Goal: Task Accomplishment & Management: Manage account settings

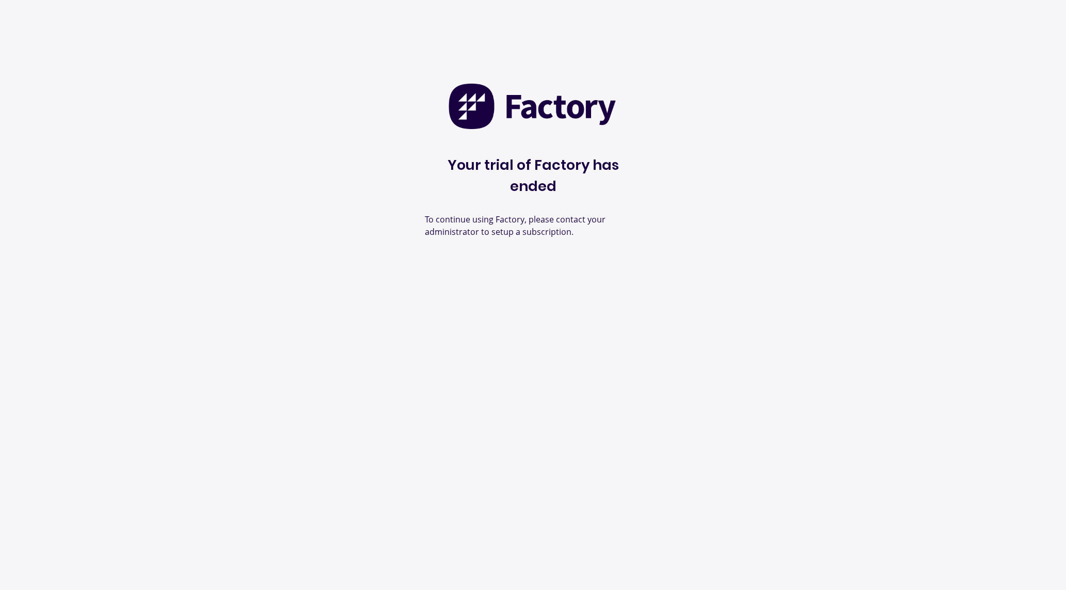
click at [908, 322] on div "Your trial of Factory has ended To continue using Factory, please contact your …" at bounding box center [533, 295] width 1066 height 590
click at [770, 182] on div "Your trial of Factory has ended To continue using Factory, please click the Cha…" at bounding box center [533, 295] width 1066 height 590
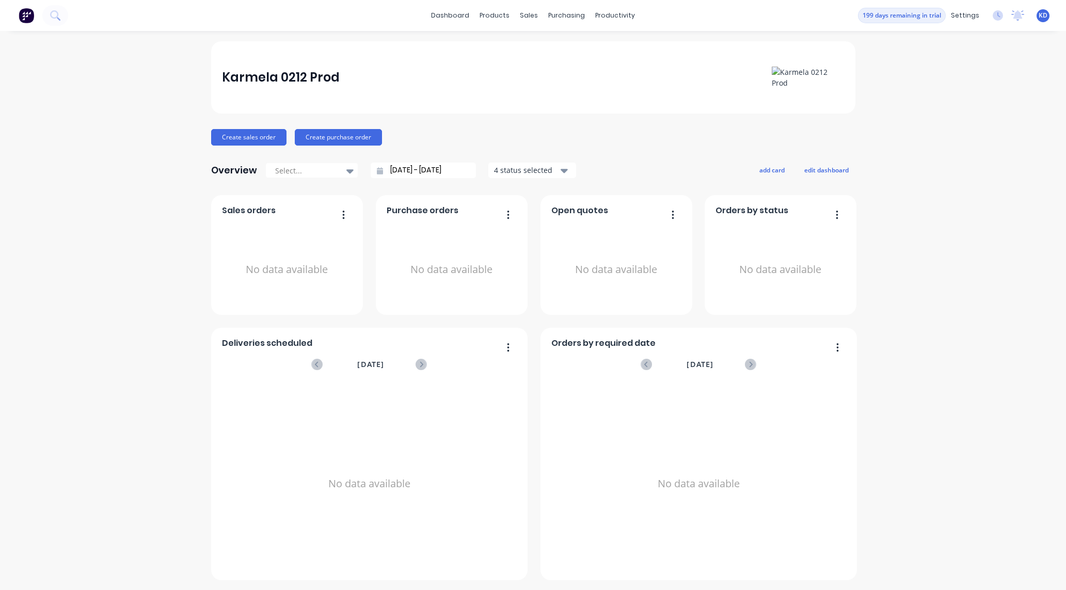
click at [88, 180] on div "Karmela 0212 Prod Create sales order Create purchase order Overview Select... 1…" at bounding box center [533, 310] width 1066 height 539
click at [551, 68] on div "Customers" at bounding box center [560, 70] width 37 height 9
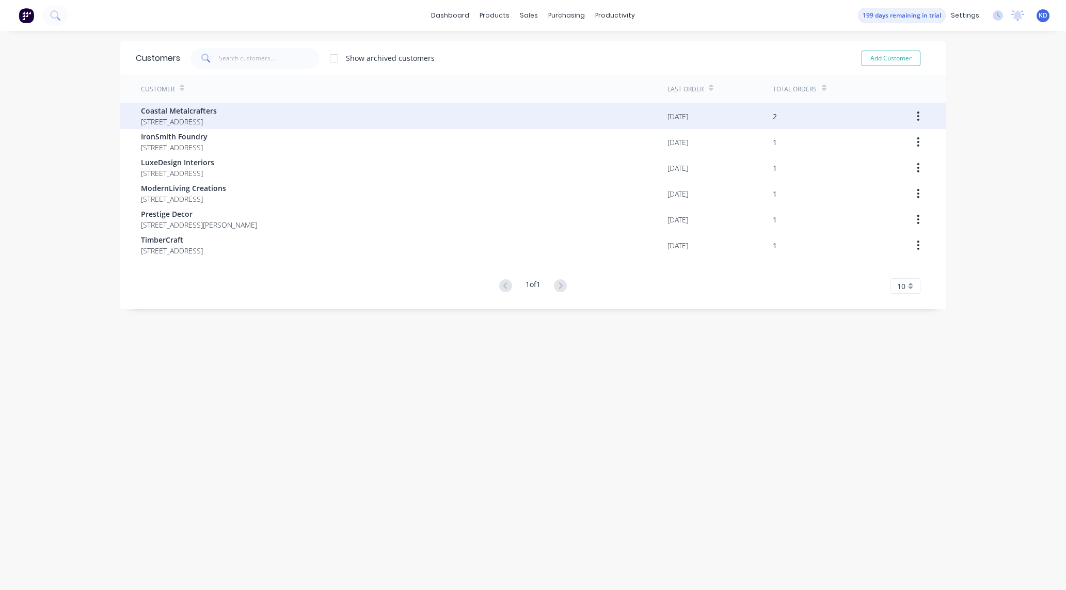
click at [401, 105] on div "Coastal Metalcrafters 234 Beach Road Gold Coast Queensland Australia 4217" at bounding box center [404, 116] width 527 height 26
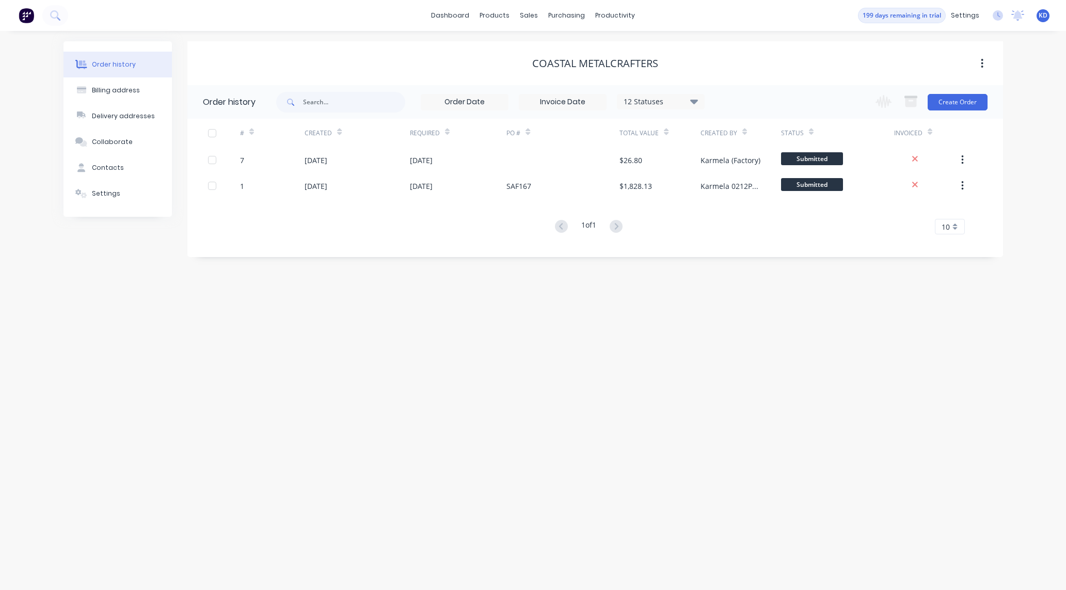
click at [809, 323] on div "Order history Billing address Delivery addresses Collaborate Contacts Settings …" at bounding box center [533, 310] width 1066 height 559
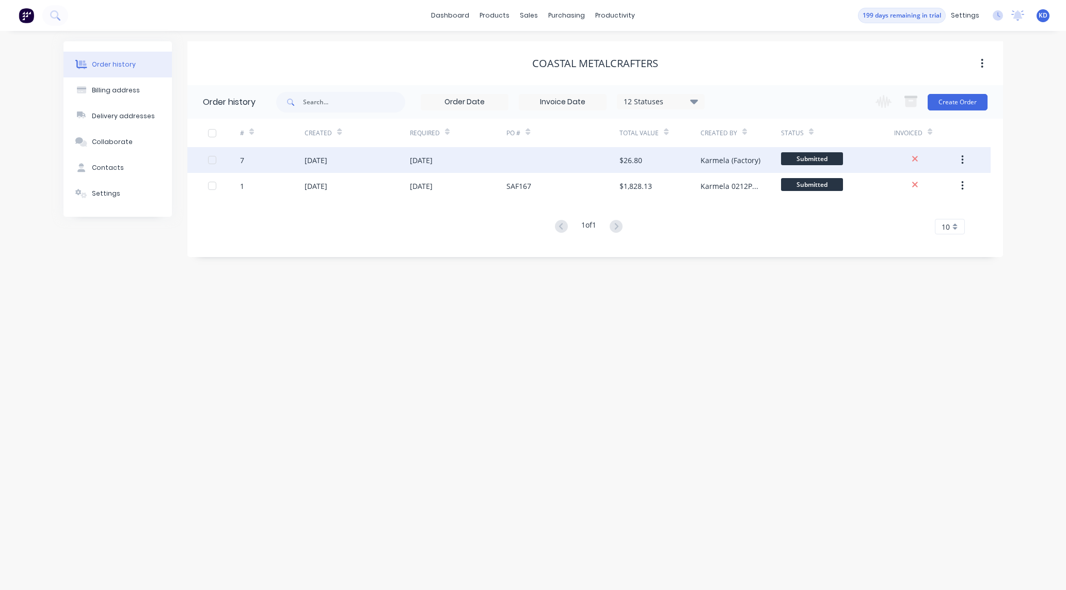
click at [962, 164] on icon "button" at bounding box center [963, 159] width 3 height 11
click at [940, 207] on div "Duplicate" at bounding box center [926, 207] width 80 height 15
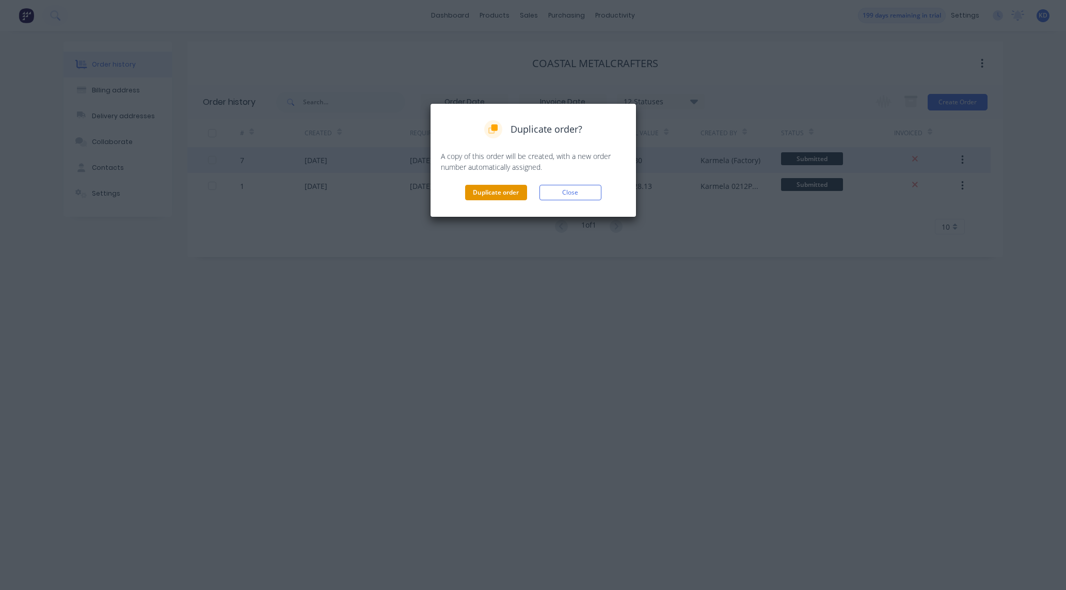
click at [505, 198] on button "Duplicate order" at bounding box center [496, 192] width 62 height 15
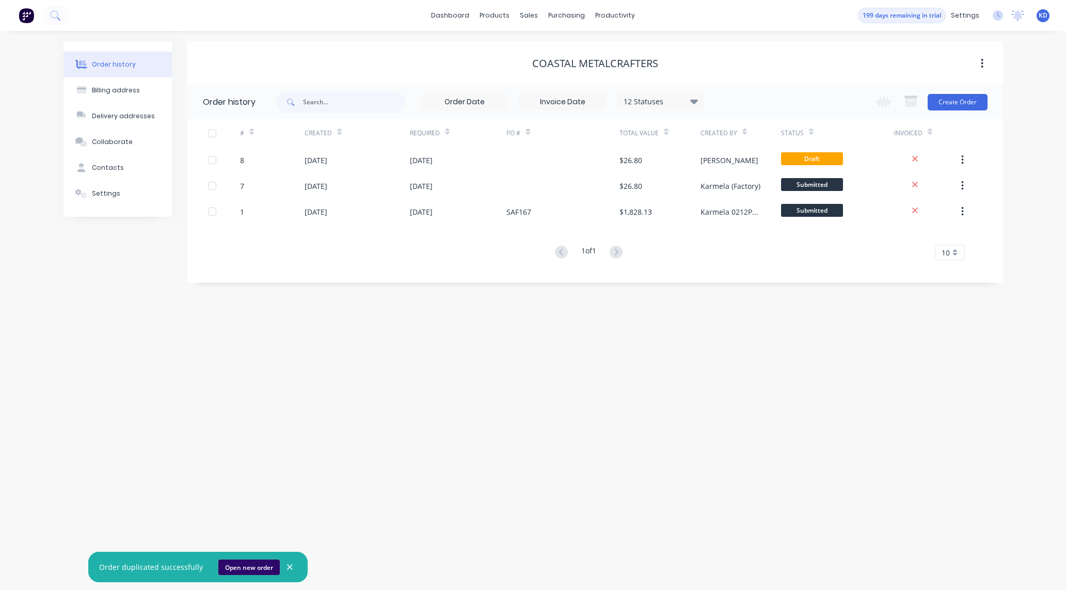
click at [255, 568] on button "Open new order" at bounding box center [248, 567] width 61 height 15
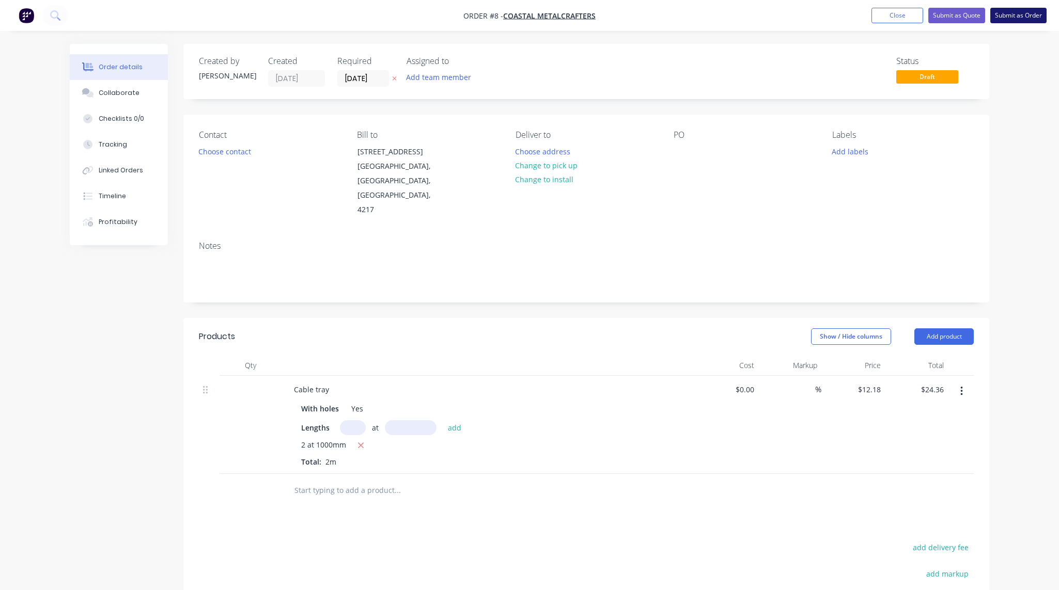
click at [1012, 9] on button "Submit as Order" at bounding box center [1018, 15] width 56 height 15
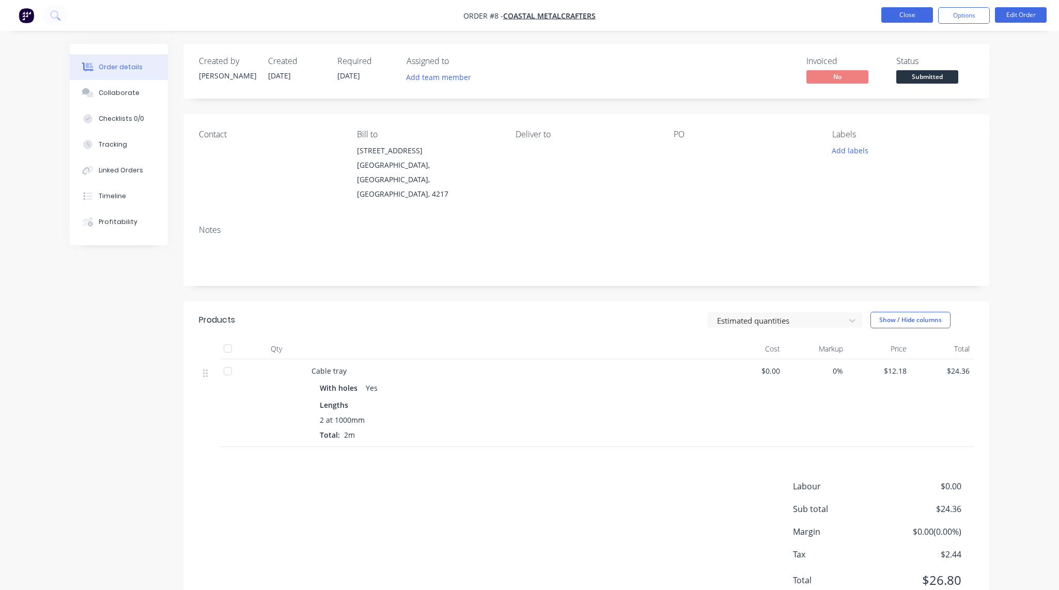
click at [917, 17] on button "Close" at bounding box center [907, 14] width 52 height 15
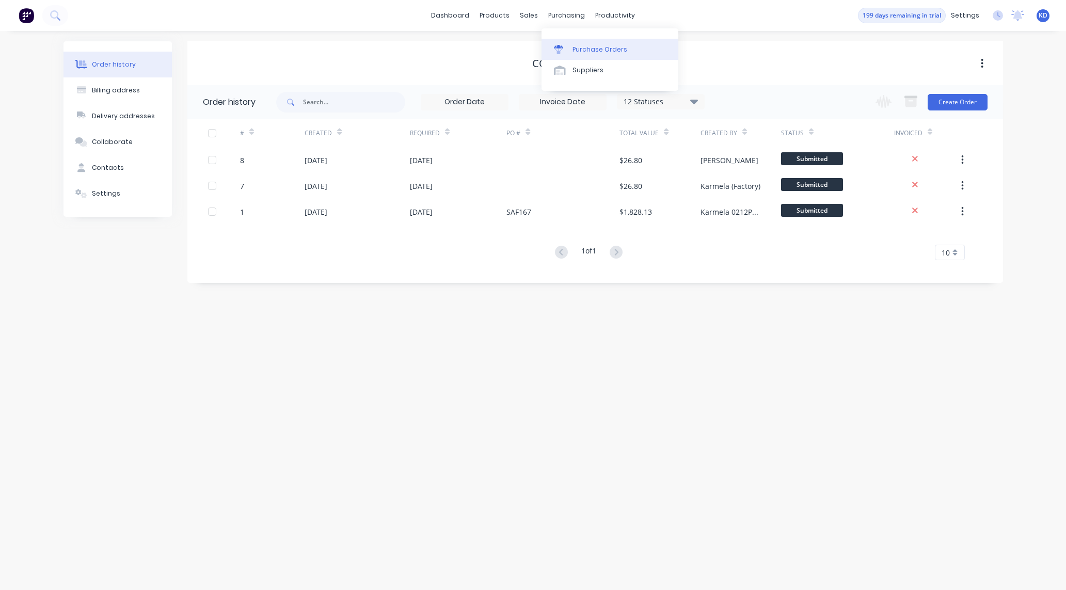
click at [596, 46] on div "Purchase Orders" at bounding box center [600, 49] width 55 height 9
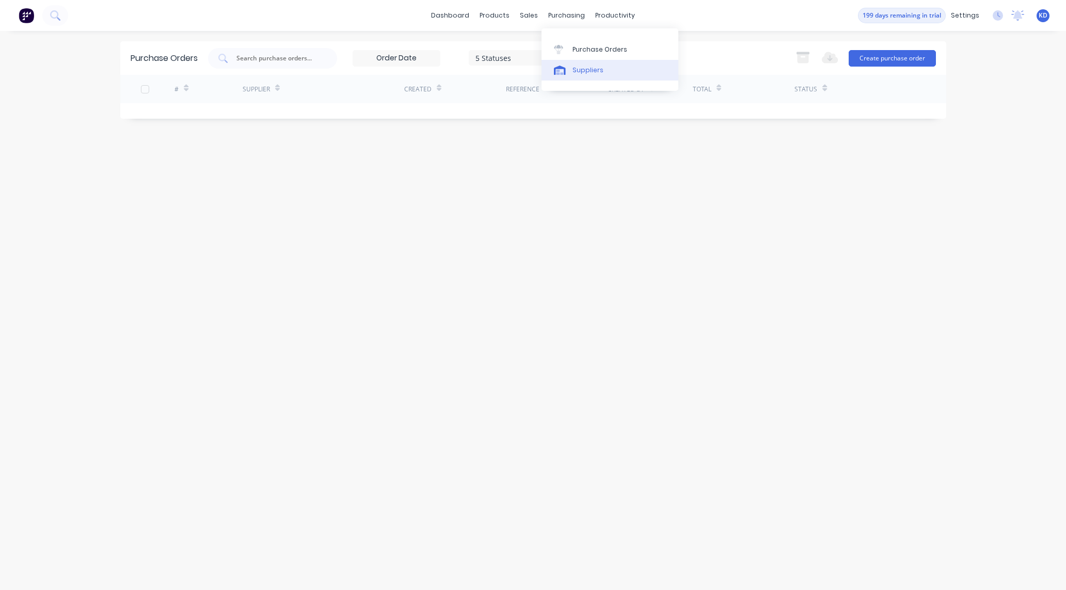
click at [590, 71] on div "Suppliers" at bounding box center [588, 70] width 31 height 9
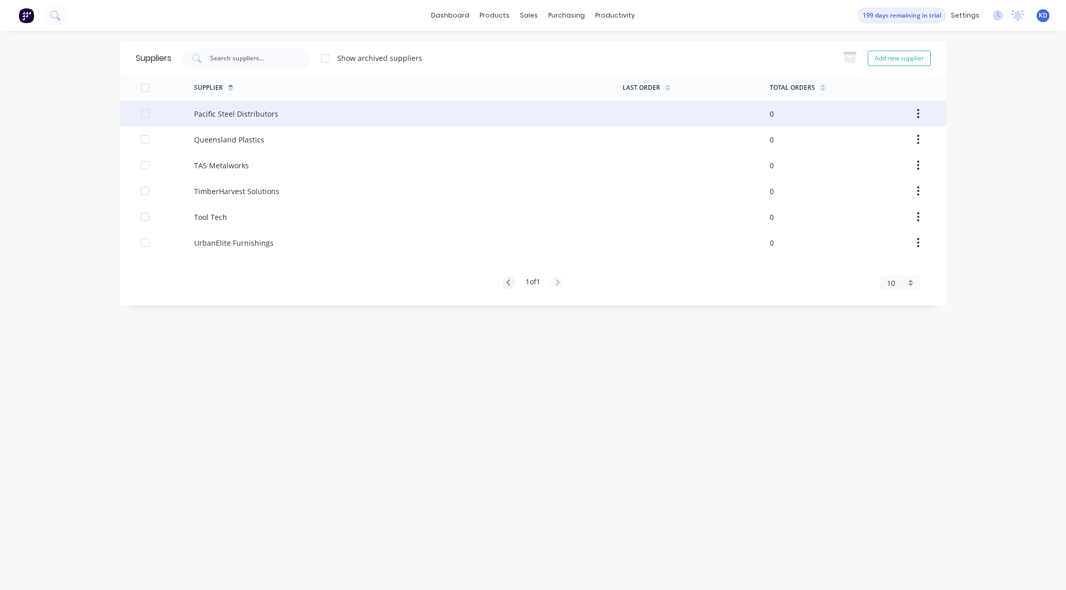
click at [473, 118] on div "Pacific Steel Distributors" at bounding box center [408, 114] width 429 height 26
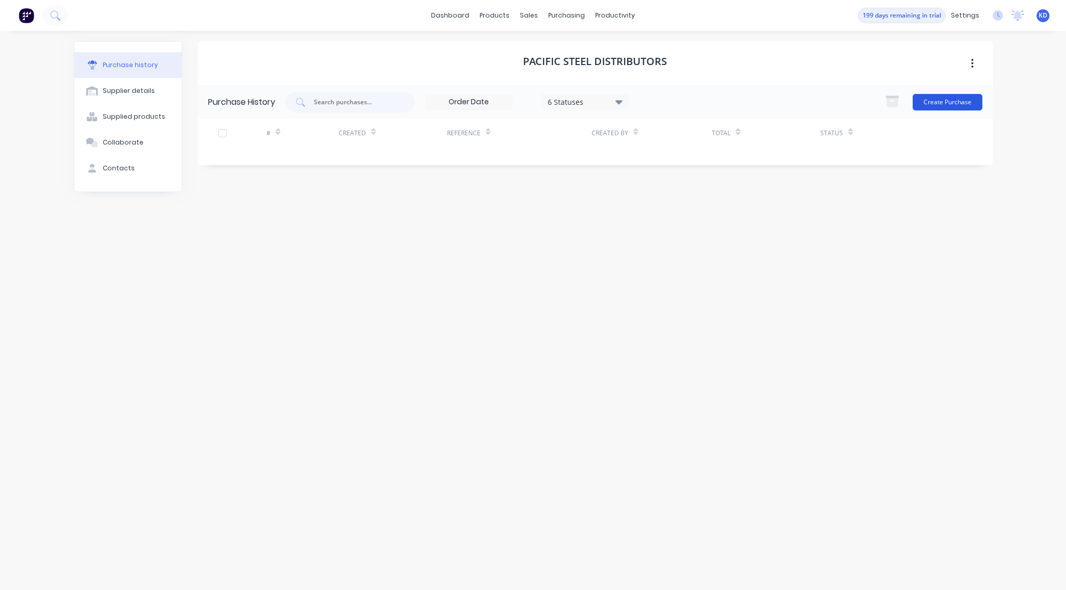
click at [934, 104] on button "Create Purchase" at bounding box center [948, 102] width 70 height 17
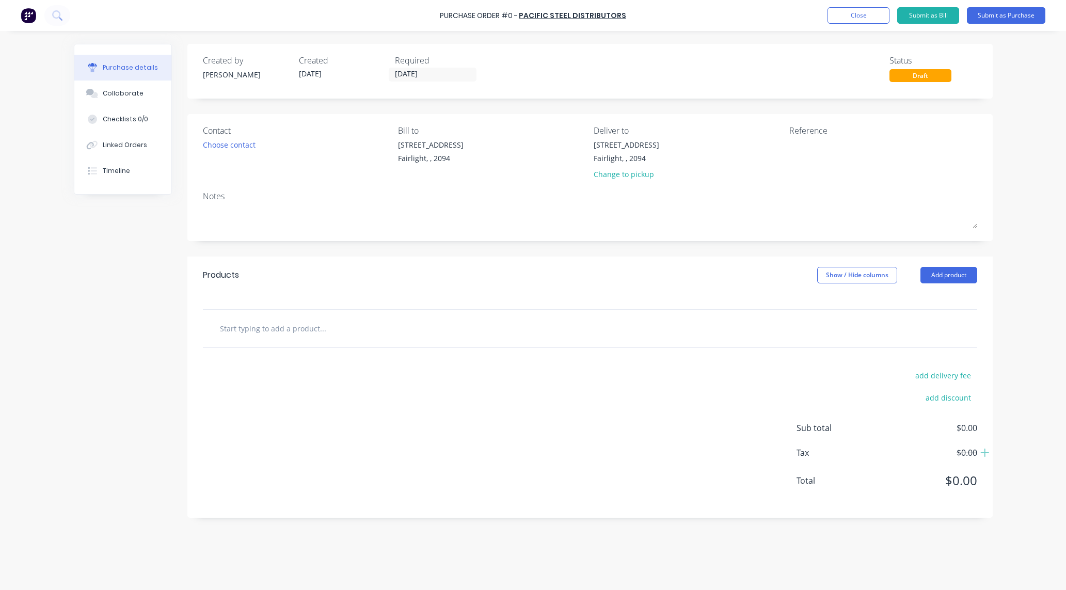
click at [307, 335] on input "text" at bounding box center [322, 328] width 207 height 21
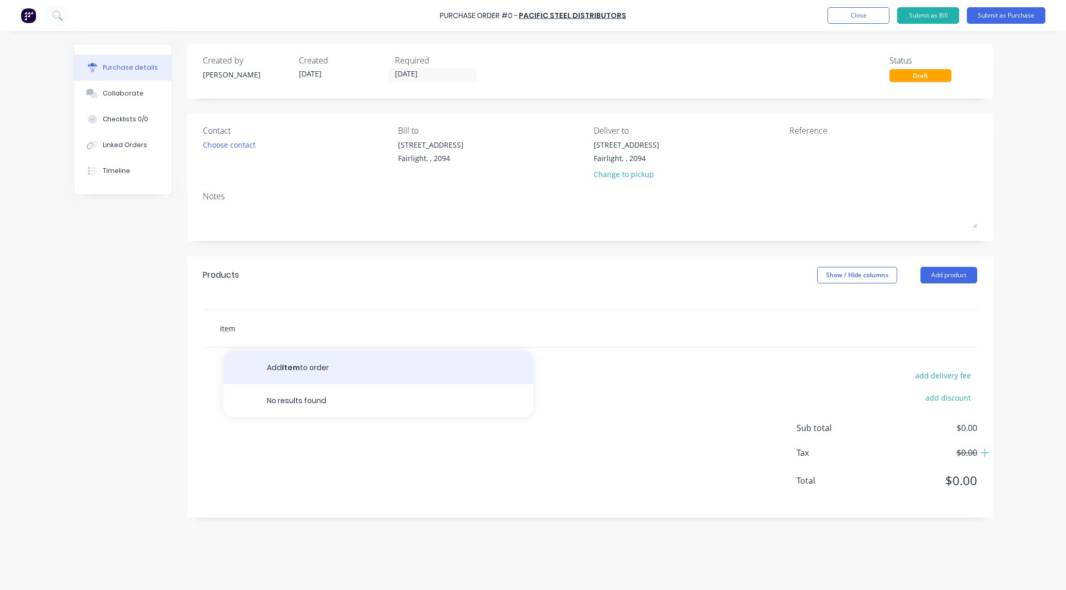
type input "Item"
click at [313, 362] on button "Add Item to order" at bounding box center [379, 367] width 310 height 33
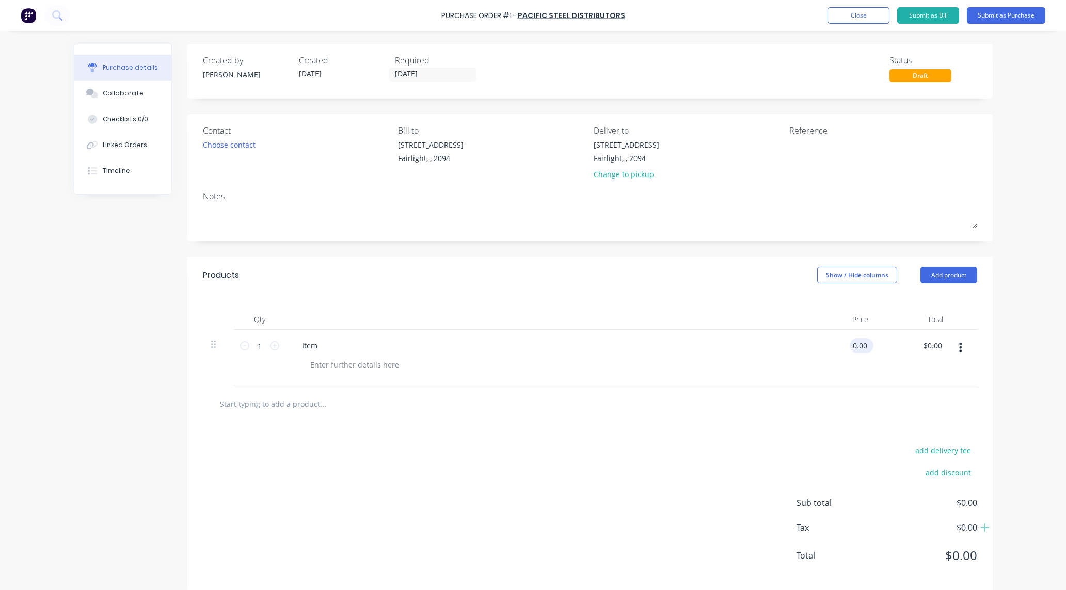
click at [862, 344] on input "0.00" at bounding box center [860, 345] width 20 height 15
click at [1026, 342] on div "Purchase Order #1 - Pacific Steel Distributors Add product Close Submit as Bill…" at bounding box center [533, 295] width 1066 height 590
click at [854, 348] on input "0.00" at bounding box center [858, 345] width 24 height 15
type input "$20.00"
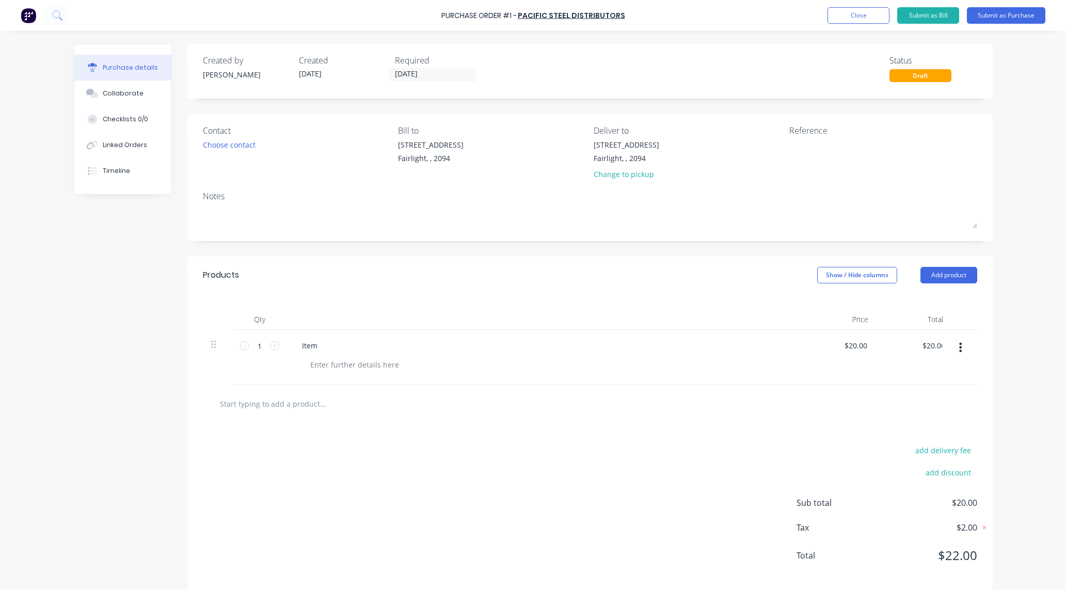
click at [991, 239] on div "Purchase details Collaborate Checklists 0/0 Linked Orders Timeline Created by K…" at bounding box center [534, 279] width 940 height 539
click at [1000, 17] on button "Submit as Purchase" at bounding box center [1006, 15] width 79 height 17
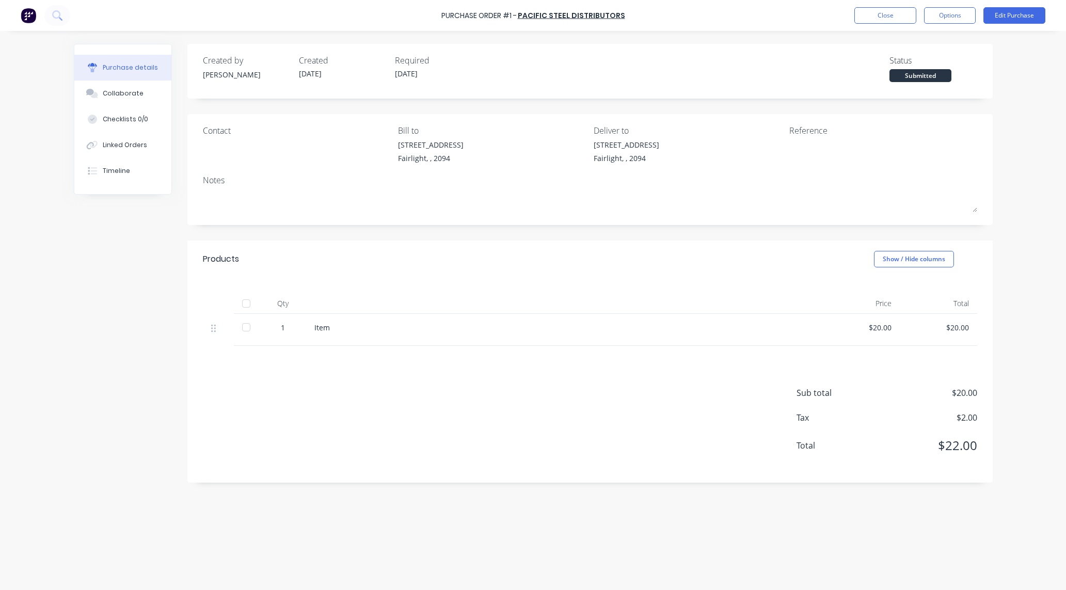
click at [1015, 226] on div "Purchase Order #1 - Pacific Steel Distributors Close Options Edit Purchase Purc…" at bounding box center [533, 295] width 1066 height 590
click at [873, 21] on button "Close" at bounding box center [886, 15] width 62 height 17
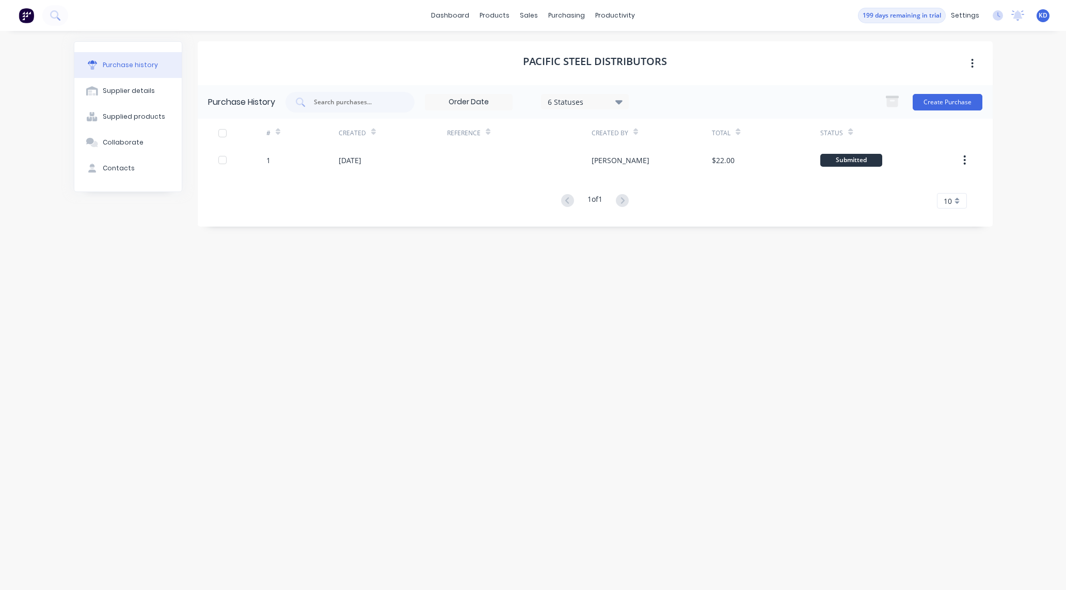
click at [1041, 14] on span "KD" at bounding box center [1043, 15] width 9 height 9
click at [996, 130] on button "Sign out" at bounding box center [979, 129] width 137 height 21
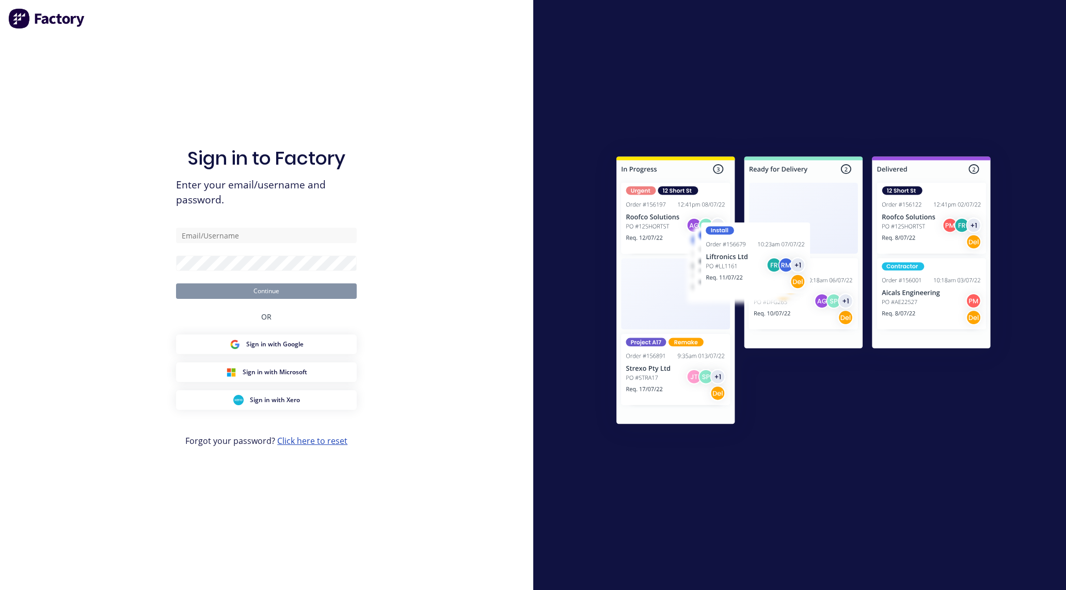
click at [311, 442] on link "Click here to reset" at bounding box center [312, 440] width 70 height 11
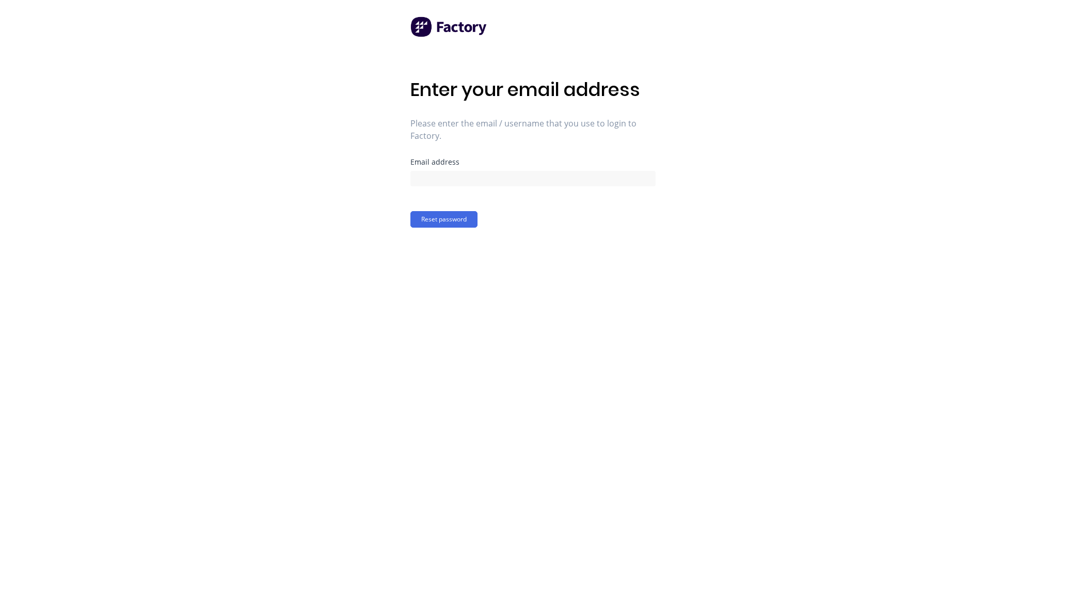
click at [449, 169] on div at bounding box center [533, 177] width 245 height 18
click at [449, 175] on input at bounding box center [533, 178] width 245 height 15
type input "[EMAIL_ADDRESS][DOMAIN_NAME]"
click at [452, 218] on button "Reset password" at bounding box center [444, 219] width 67 height 17
click at [454, 272] on button "Confirm new password" at bounding box center [455, 272] width 88 height 17
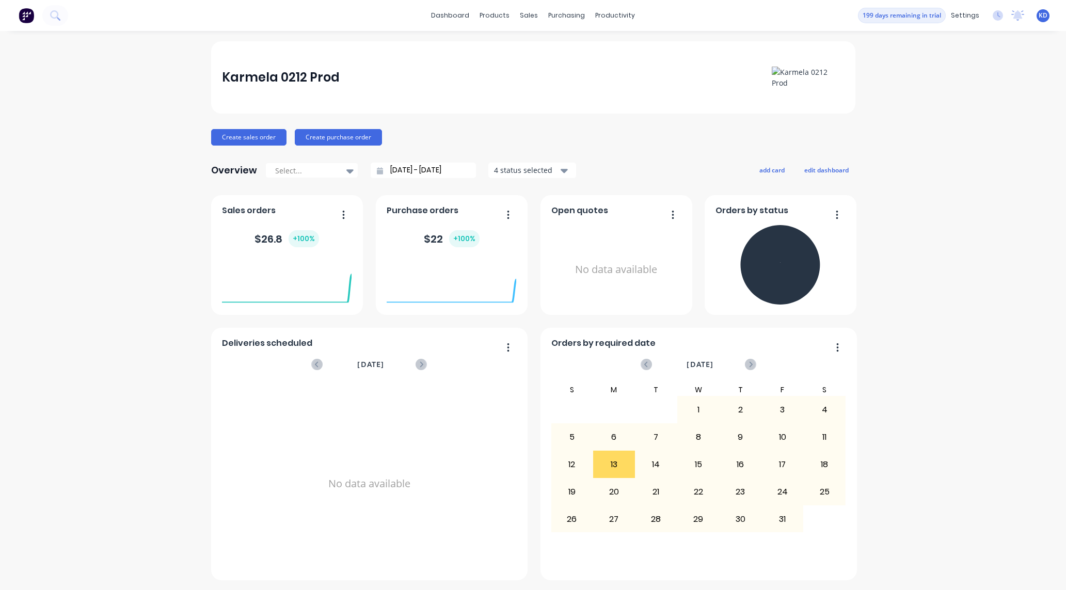
click at [1039, 17] on span "KD" at bounding box center [1043, 15] width 9 height 9
click at [1017, 133] on button "Sign out" at bounding box center [979, 129] width 137 height 21
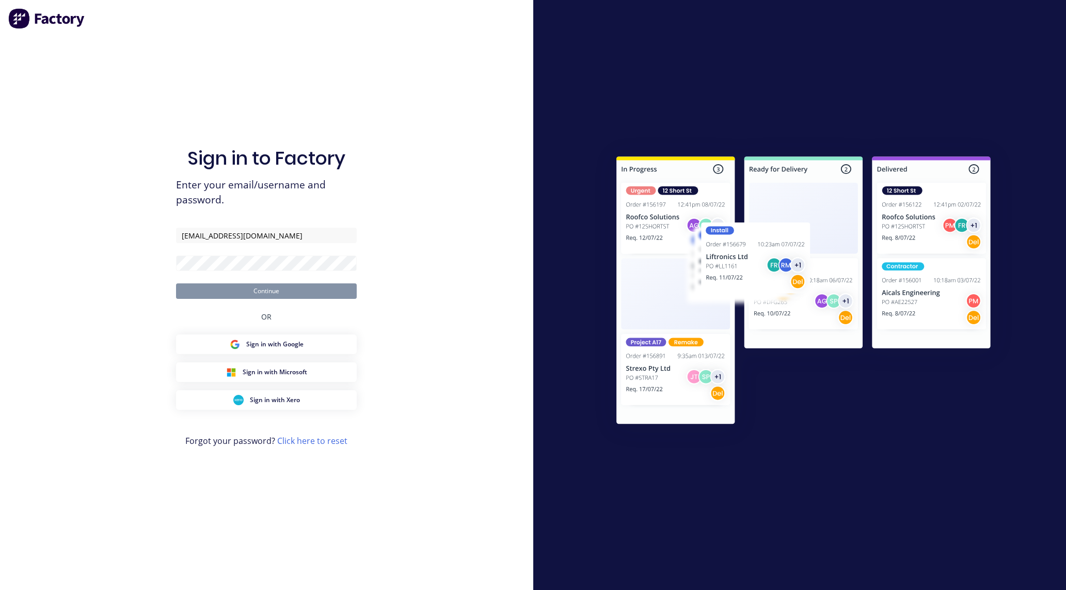
type input "[EMAIL_ADDRESS][DOMAIN_NAME]"
click at [291, 285] on button "Continue" at bounding box center [266, 291] width 181 height 15
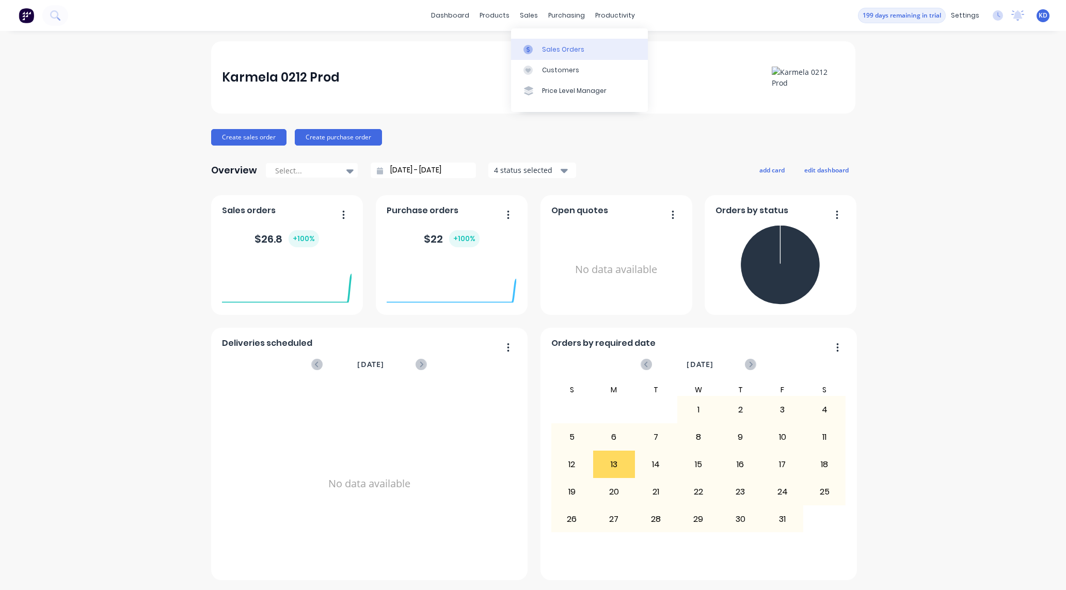
click at [554, 43] on link "Sales Orders" at bounding box center [579, 49] width 137 height 21
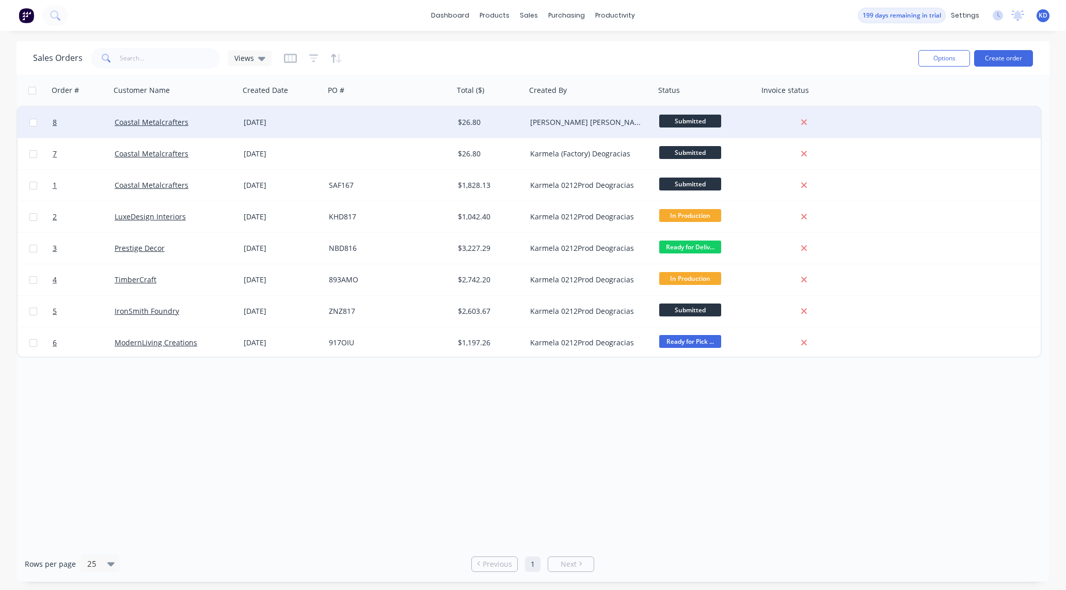
click at [335, 116] on div at bounding box center [389, 122] width 129 height 31
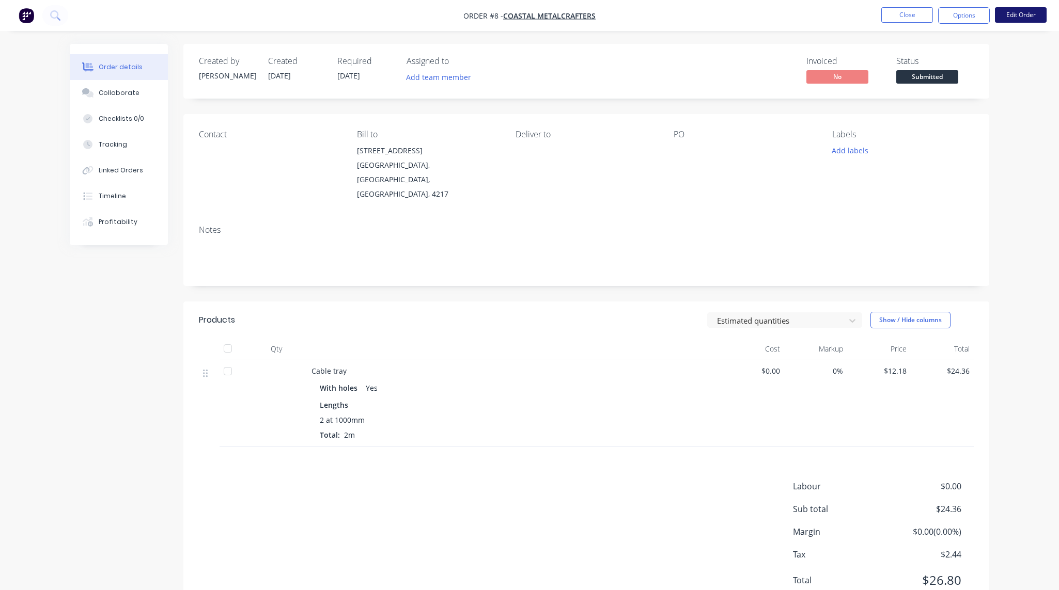
click at [1015, 14] on button "Edit Order" at bounding box center [1021, 14] width 52 height 15
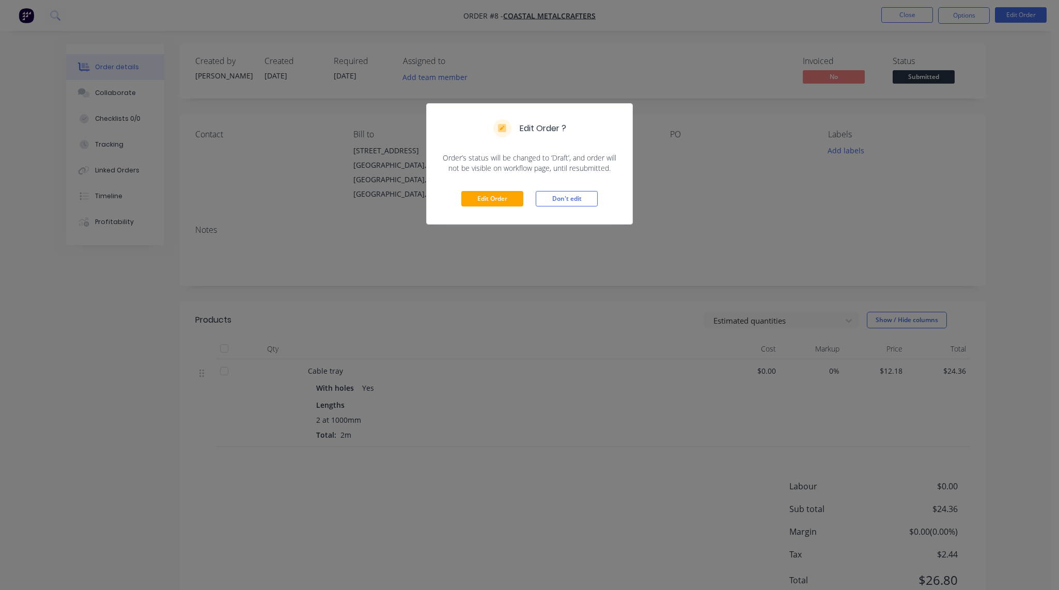
click at [478, 207] on div "Edit Order Don't edit" at bounding box center [530, 199] width 206 height 51
click at [480, 192] on button "Edit Order" at bounding box center [492, 198] width 62 height 15
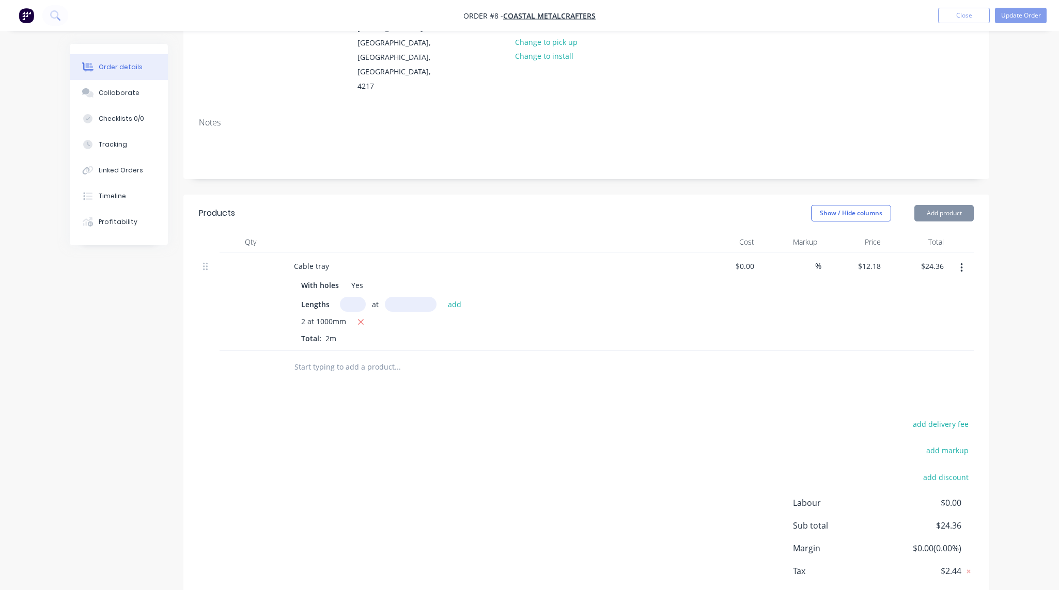
scroll to position [124, 0]
click at [746, 258] on input "0" at bounding box center [746, 265] width 24 height 15
type input "$50.00"
type input "$100.00"
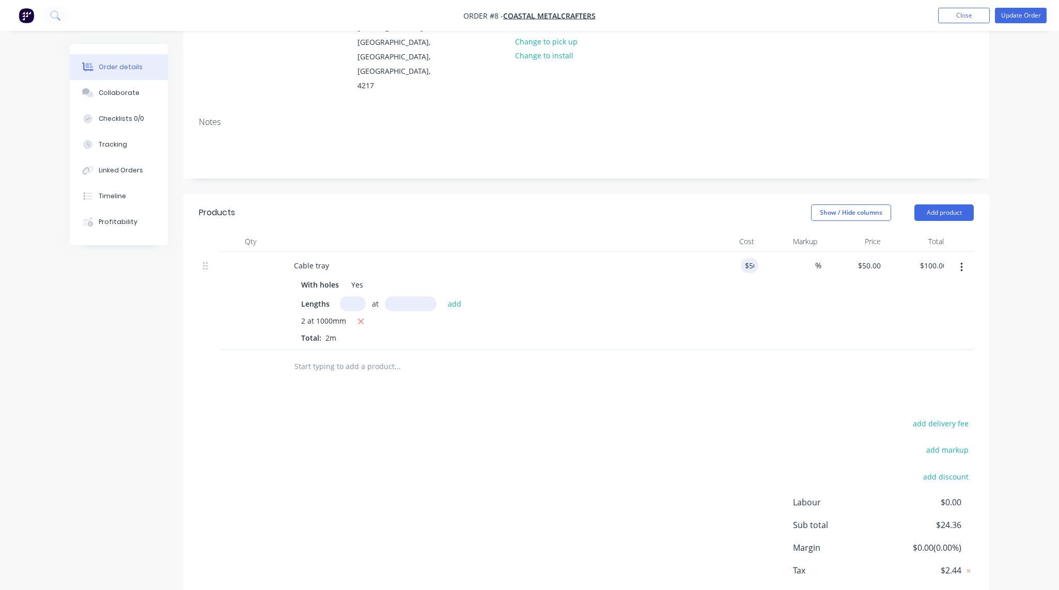
click at [754, 350] on div at bounding box center [586, 367] width 775 height 34
click at [811, 252] on div "%" at bounding box center [790, 301] width 64 height 98
click at [810, 258] on input at bounding box center [809, 265] width 12 height 15
type input "1"
type input "20"
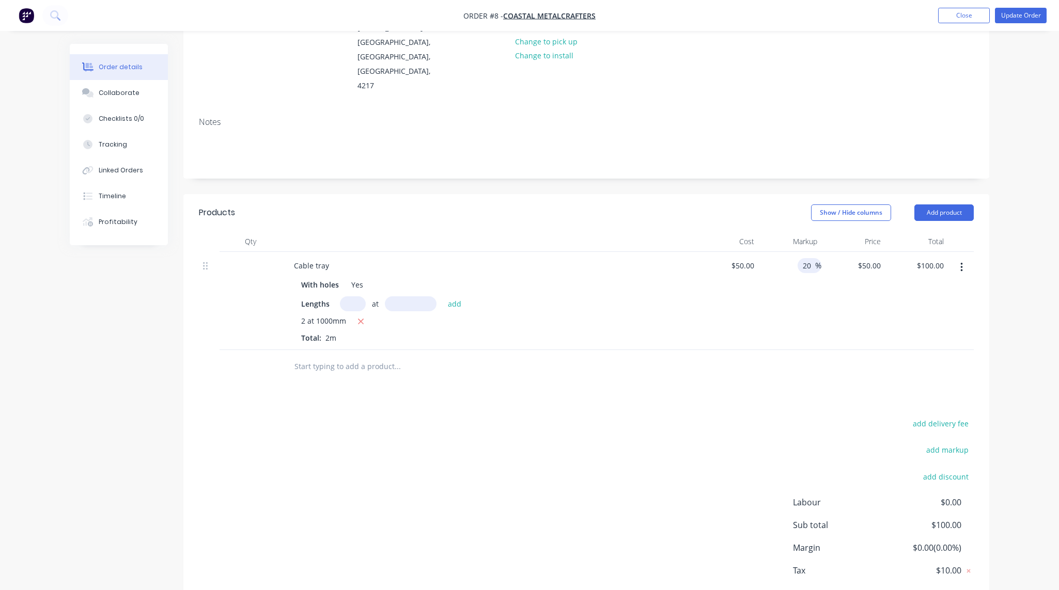
type input "$60.00"
type input "$120.00"
click at [709, 417] on div "add delivery fee add markup add discount Labour $0.00 Sub total $120.00 Margin …" at bounding box center [586, 516] width 775 height 199
click at [1024, 215] on div "Order details Collaborate Checklists 0/0 Tracking Linked Orders Timeline Profit…" at bounding box center [529, 261] width 1059 height 771
click at [1011, 15] on button "Update Order" at bounding box center [1021, 15] width 52 height 15
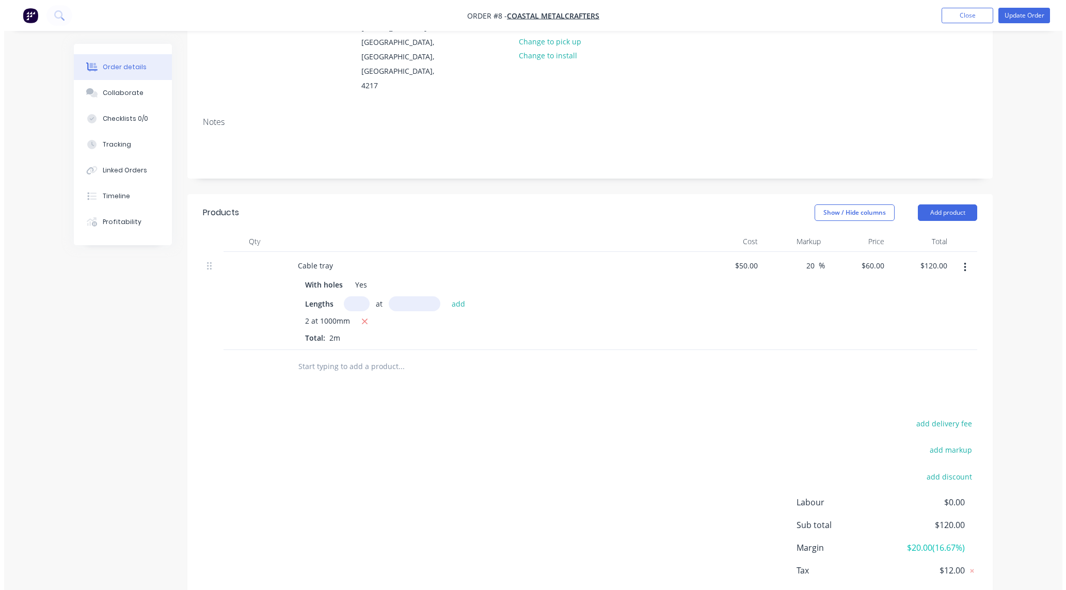
scroll to position [0, 0]
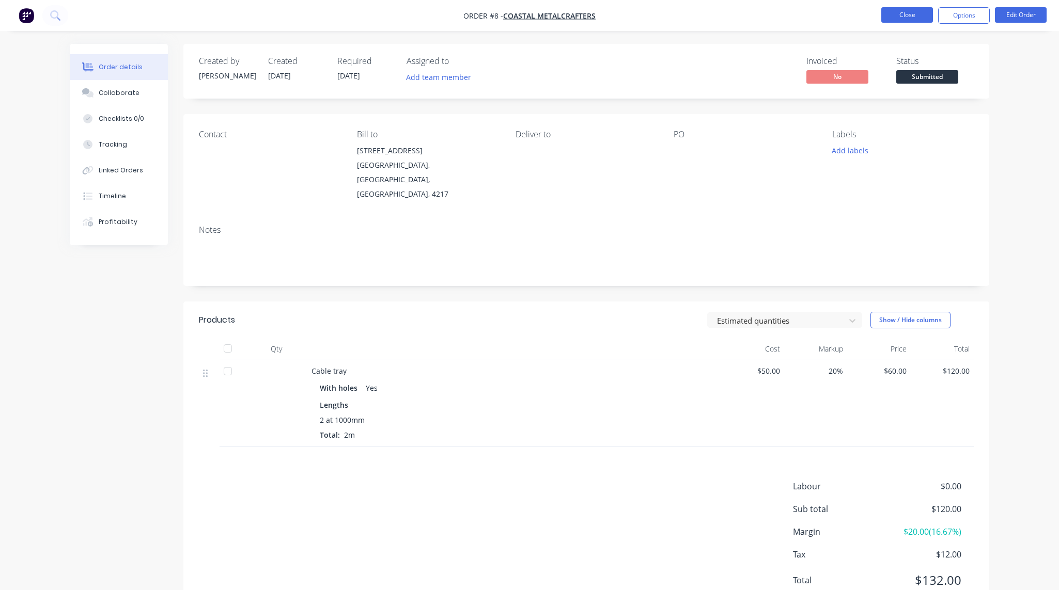
click at [903, 16] on button "Close" at bounding box center [907, 14] width 52 height 15
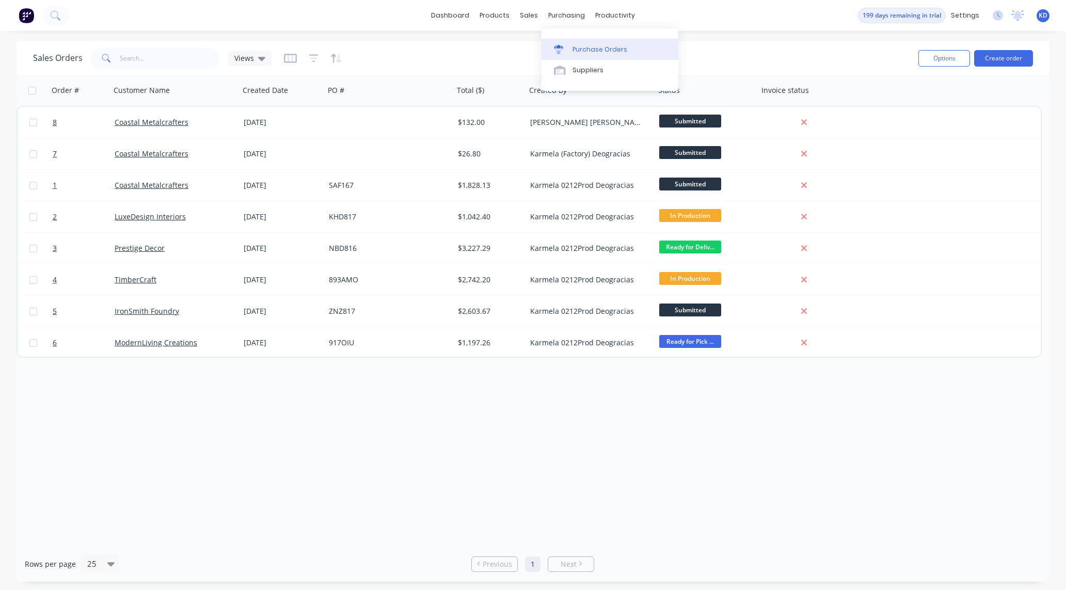
click at [590, 51] on div "Purchase Orders" at bounding box center [600, 49] width 55 height 9
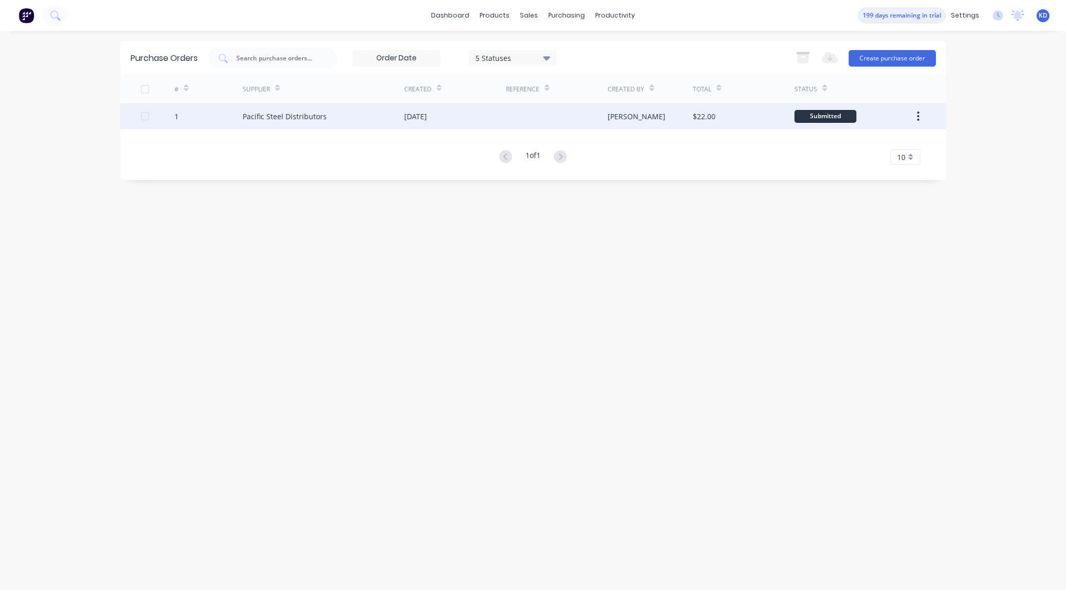
click at [643, 111] on div "[PERSON_NAME]" at bounding box center [637, 116] width 58 height 11
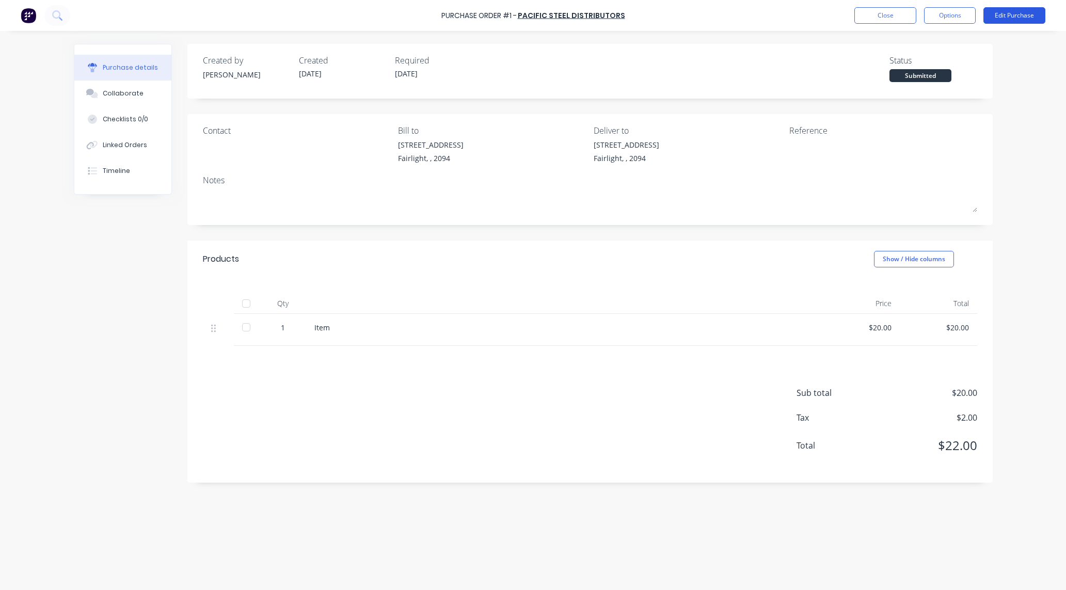
click at [1016, 17] on button "Edit Purchase" at bounding box center [1015, 15] width 62 height 17
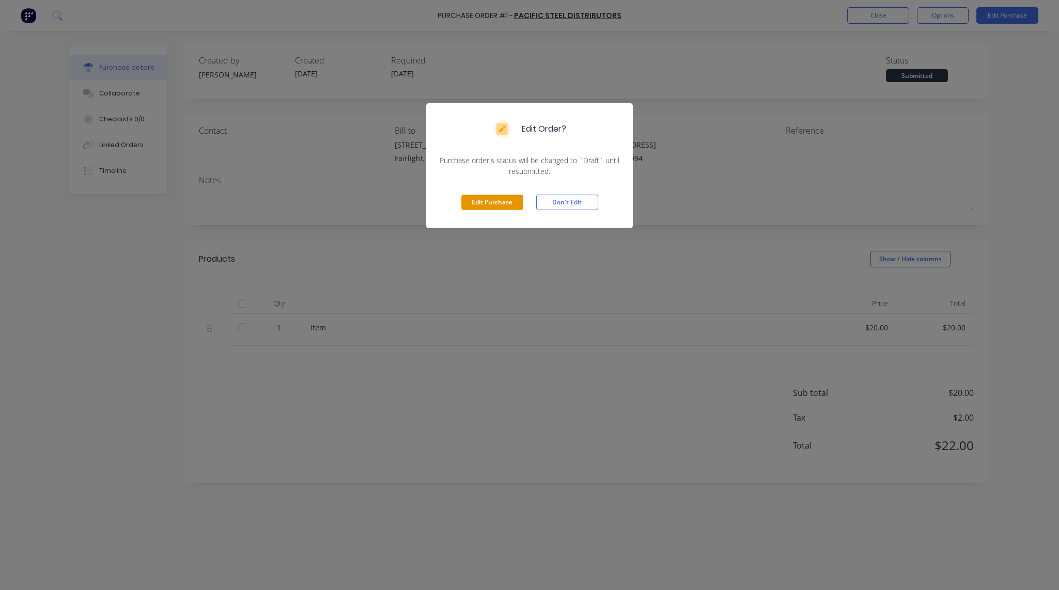
click at [502, 208] on button "Edit Purchase" at bounding box center [492, 202] width 62 height 15
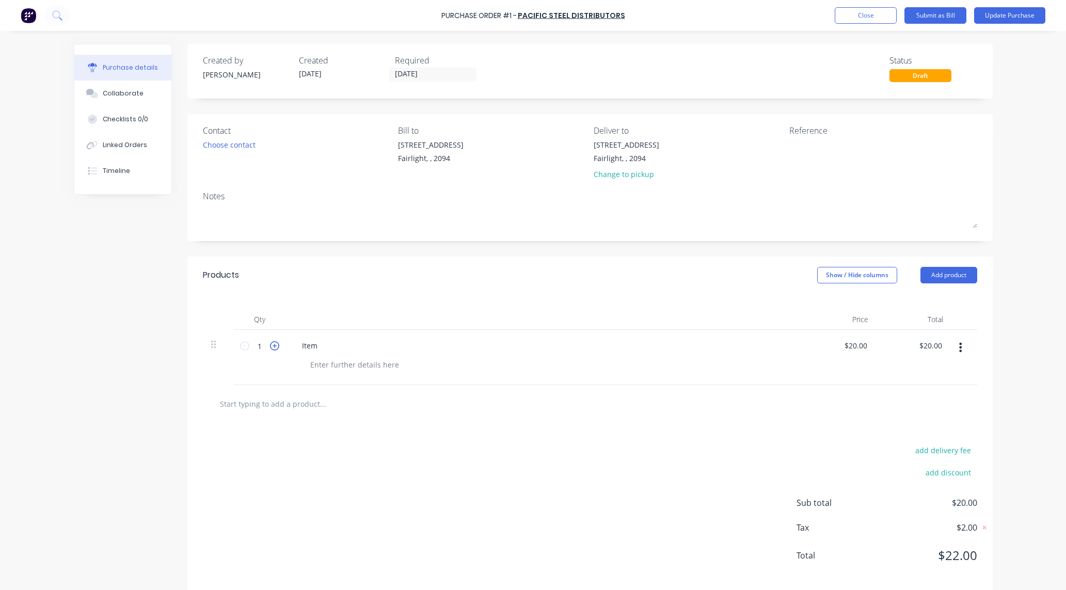
click at [273, 347] on icon at bounding box center [274, 345] width 9 height 9
type input "2"
type input "$40.00"
click at [84, 365] on div "Created by [PERSON_NAME] Created [DATE] Required [DATE] Status Draft Contact Ch…" at bounding box center [533, 318] width 919 height 549
click at [1008, 18] on button "Update Purchase" at bounding box center [1010, 15] width 71 height 17
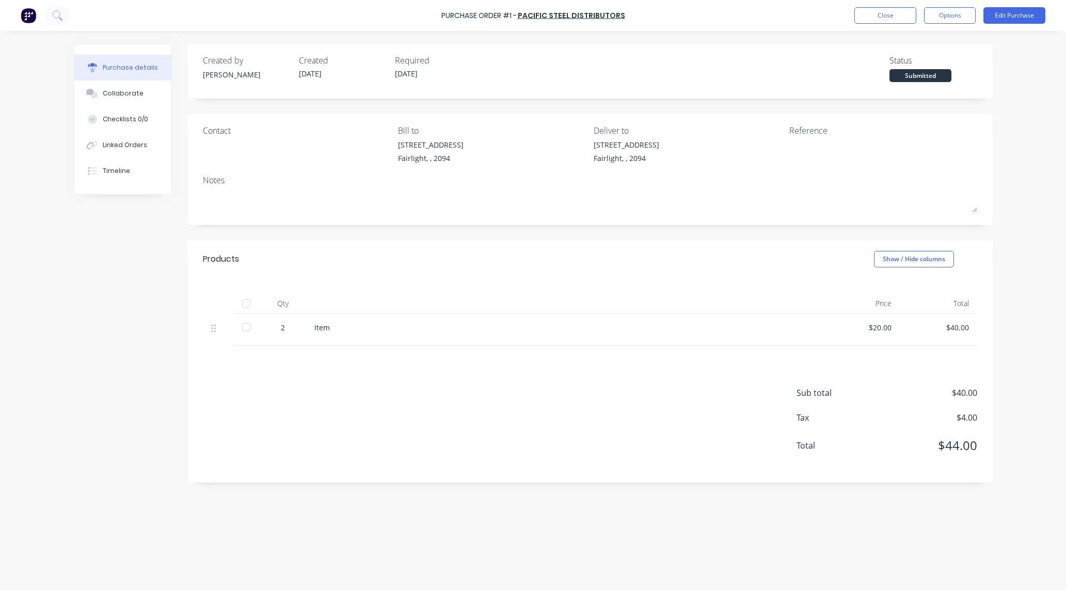
click at [69, 409] on div "Purchase details Collaborate Checklists 0/0 Linked Orders Timeline Created by […" at bounding box center [534, 279] width 940 height 539
click at [873, 22] on button "Close" at bounding box center [886, 15] width 62 height 17
